Goal: Find specific page/section: Find specific page/section

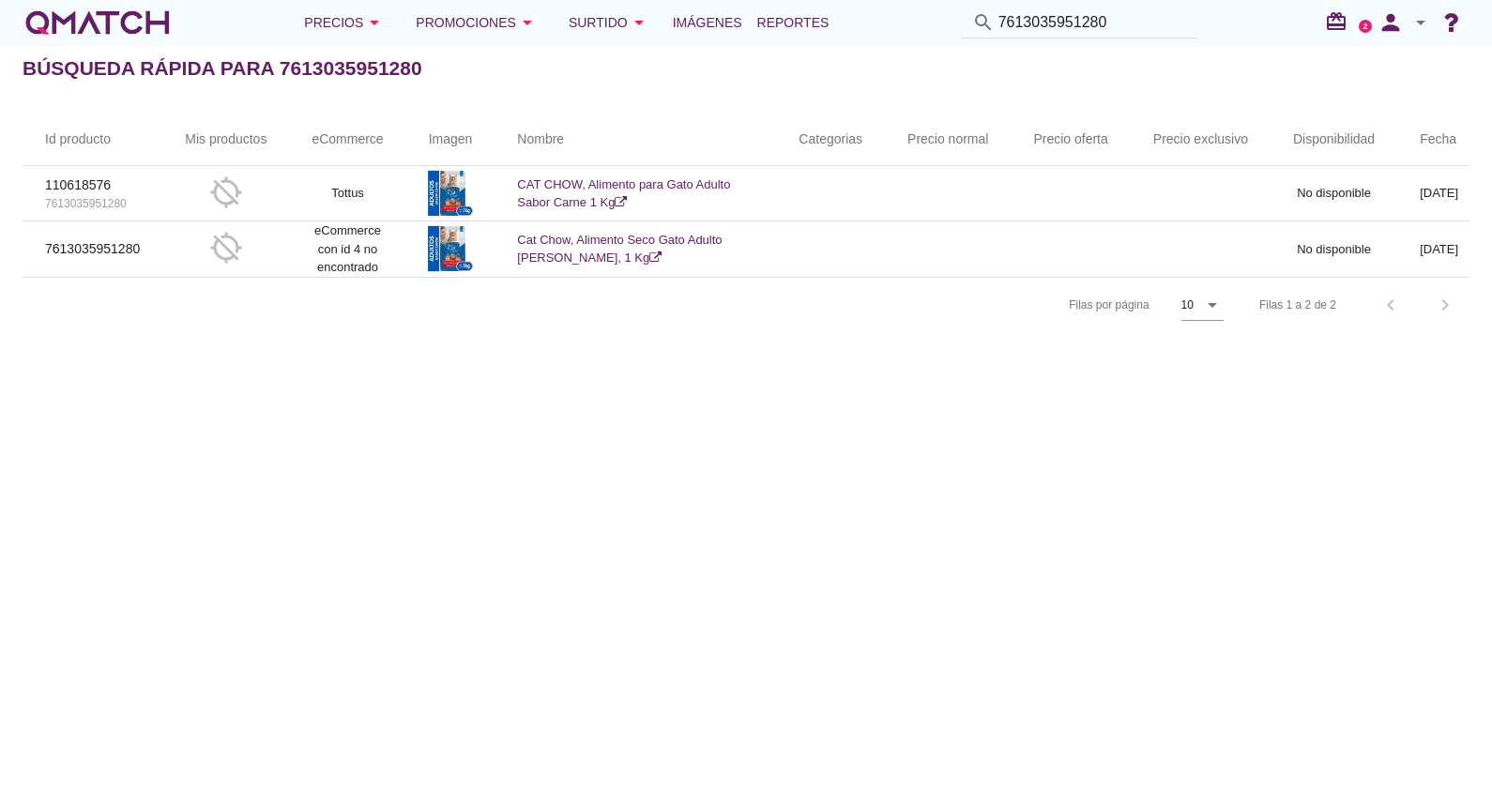
click at [1124, 31] on input "7613035951280" at bounding box center [1093, 23] width 188 height 30
paste input "805505009427"
type input "7805505009427"
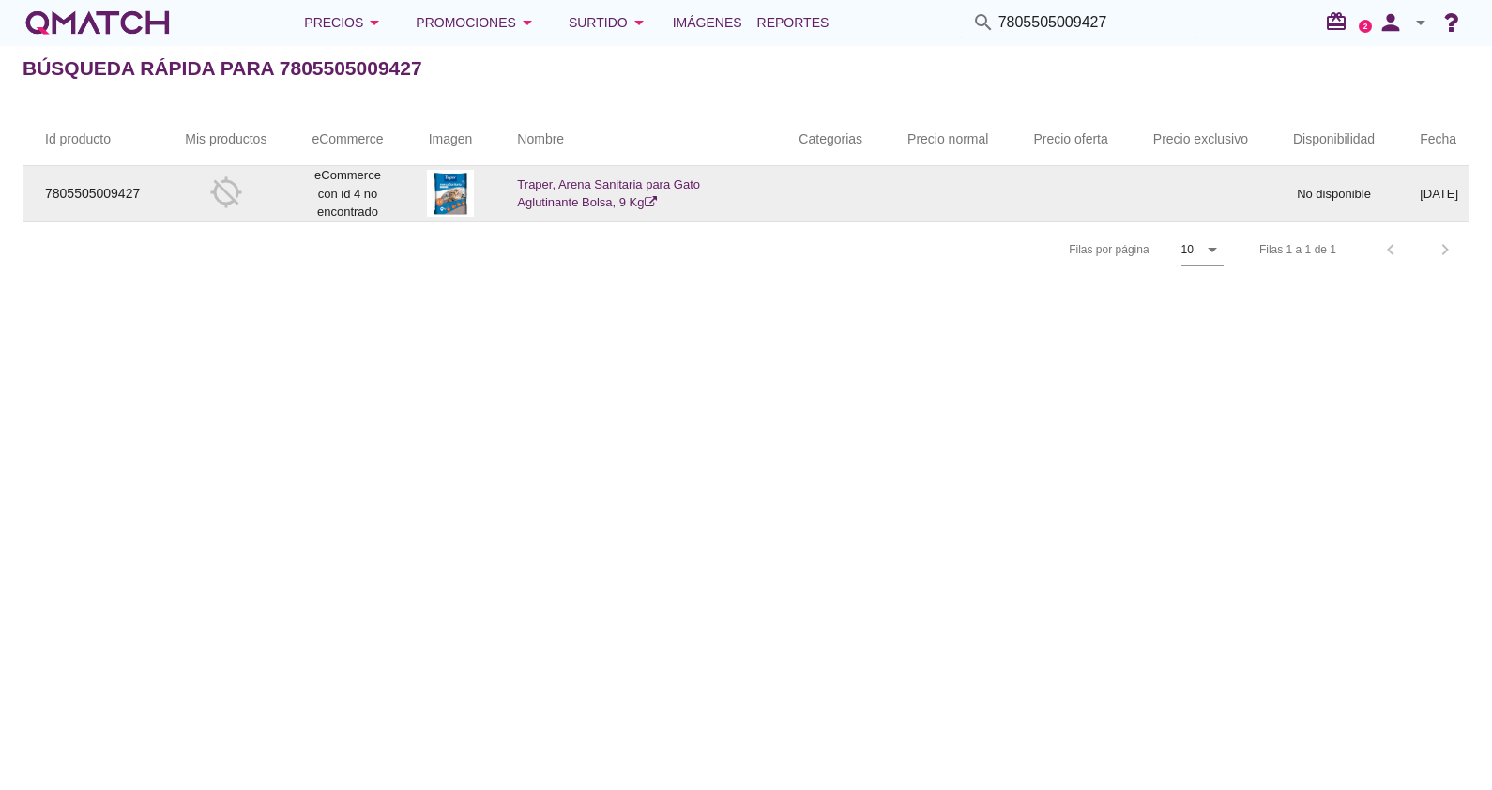
click at [550, 187] on link "Traper, Arena Sanitaria para Gato Aglutinante Bolsa, 9 Kg" at bounding box center [608, 193] width 183 height 33
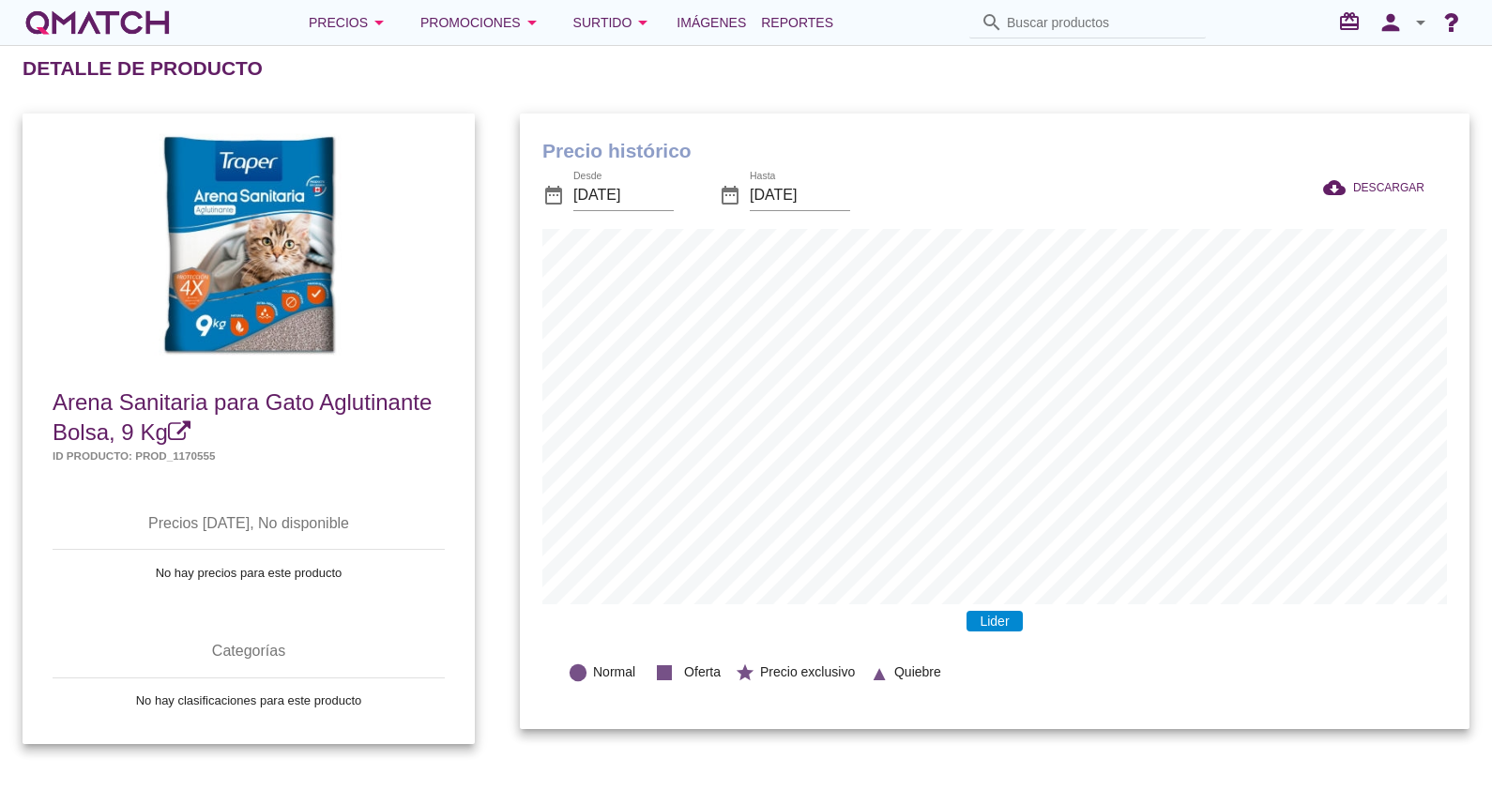
scroll to position [615, 950]
